Goal: Task Accomplishment & Management: Complete application form

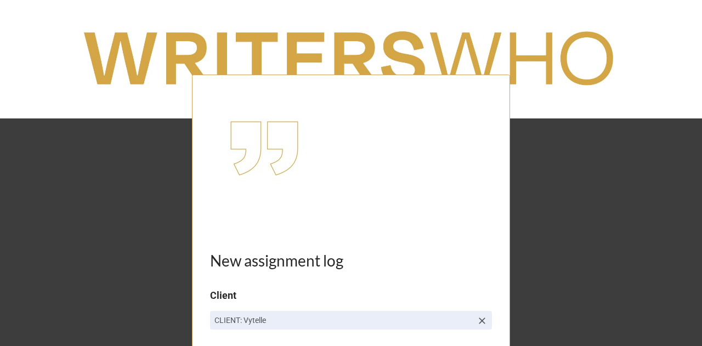
scroll to position [206, 0]
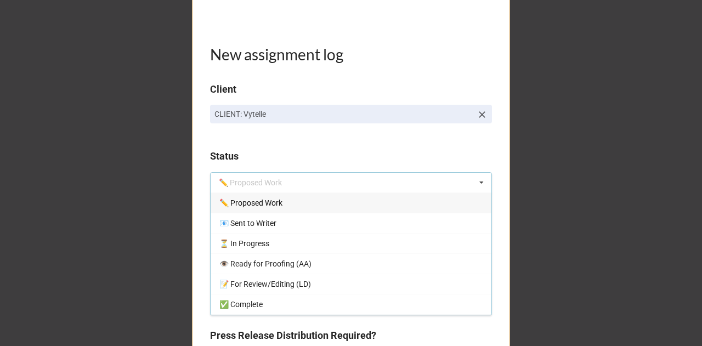
click at [262, 203] on span "✏️ Proposed Work" at bounding box center [250, 203] width 63 height 9
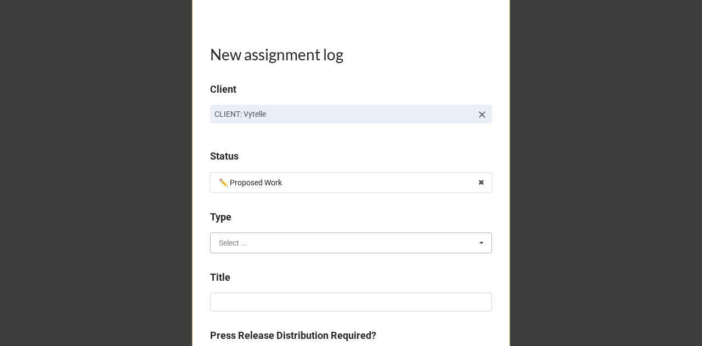
click at [250, 243] on input "text" at bounding box center [351, 243] width 281 height 20
type input "l"
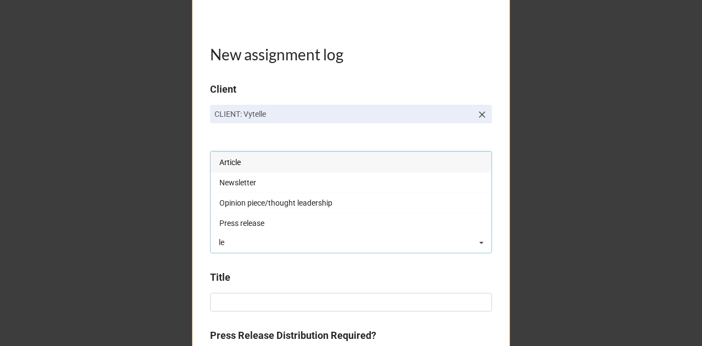
type input "l"
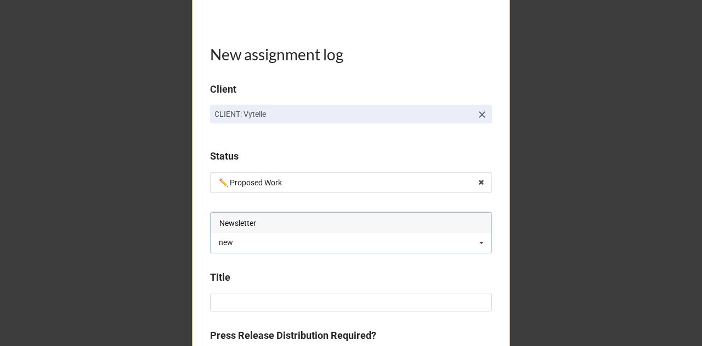
type input "new"
click at [251, 220] on span "Newsletter" at bounding box center [237, 223] width 37 height 9
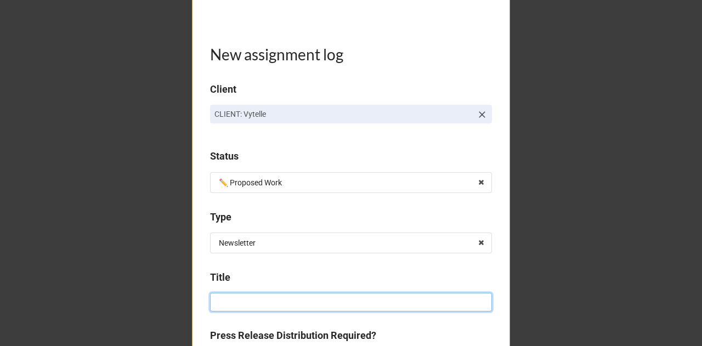
click at [224, 302] on input at bounding box center [351, 302] width 282 height 19
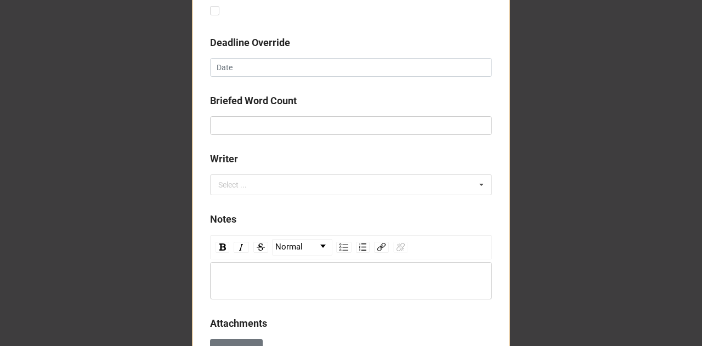
scroll to position [594, 0]
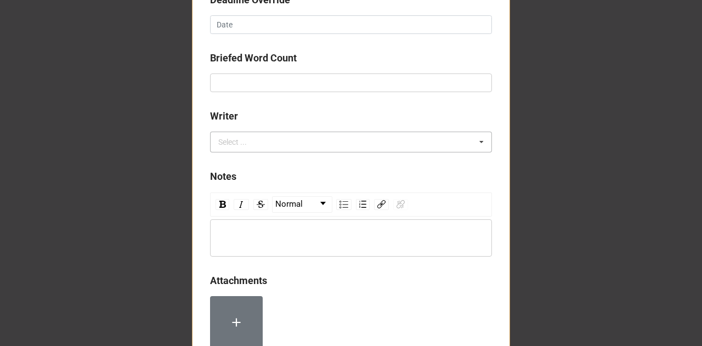
type input "Farmwest new Satellite comms to customers"
click at [315, 150] on div "Select ... No results found." at bounding box center [351, 142] width 282 height 21
type input "[PERSON_NAME]"
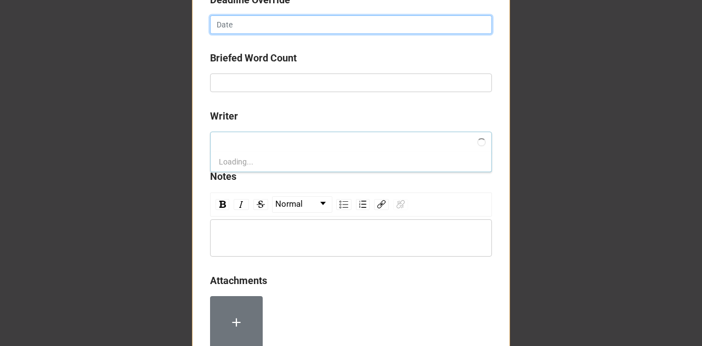
click at [244, 31] on input "text" at bounding box center [351, 24] width 282 height 19
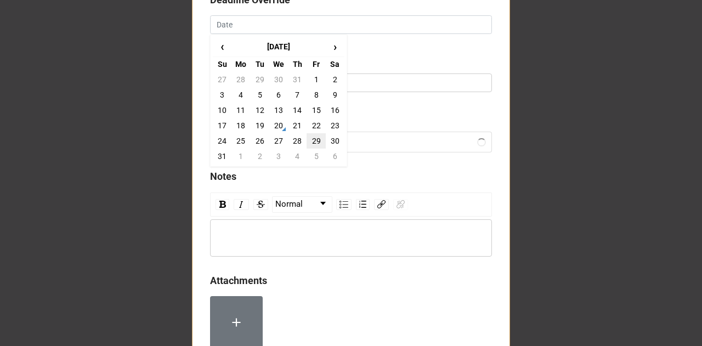
click at [319, 141] on td "29" at bounding box center [316, 140] width 19 height 15
type input "[DATE]"
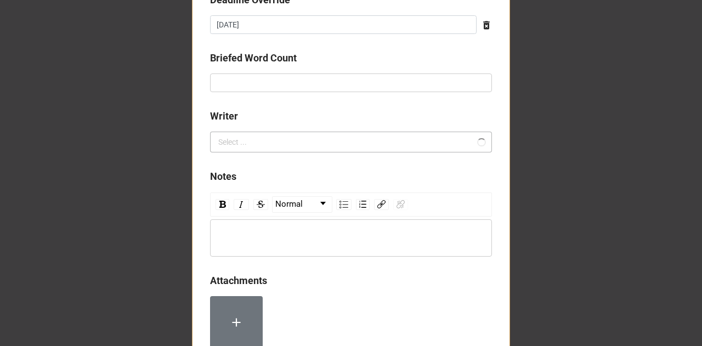
click at [248, 138] on div "Select ..." at bounding box center [239, 142] width 47 height 13
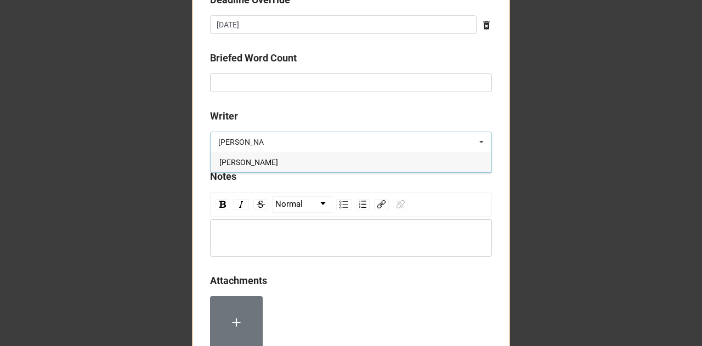
type input "[PERSON_NAME]"
click at [253, 161] on span "[PERSON_NAME]" at bounding box center [248, 162] width 59 height 9
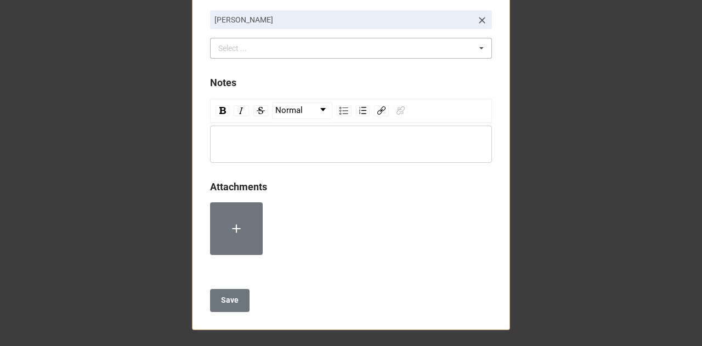
scroll to position [716, 0]
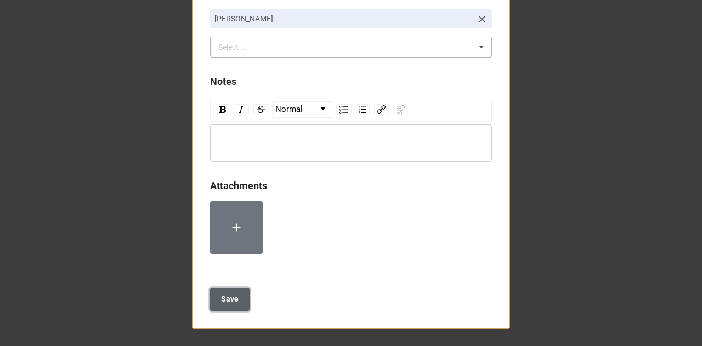
click at [223, 303] on b "Save" at bounding box center [230, 299] width 18 height 12
